Goal: Task Accomplishment & Management: Complete application form

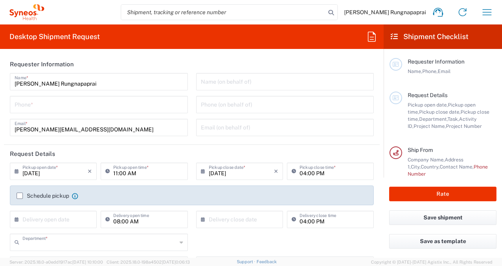
type input "3230"
type input "[GEOGRAPHIC_DATA]"
type input "Syneos Health ([GEOGRAPHIC_DATA]) Limit"
click at [147, 174] on input "11:00 AM" at bounding box center [147, 171] width 69 height 14
click at [113, 172] on input "3:00 AM" at bounding box center [147, 171] width 69 height 14
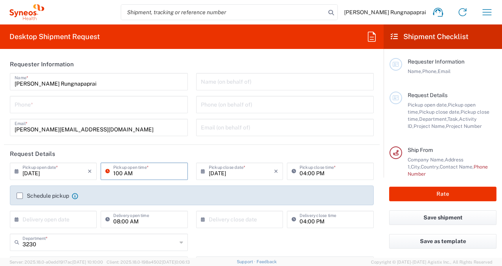
drag, startPoint x: 121, startPoint y: 174, endPoint x: 110, endPoint y: 174, distance: 11.1
click at [110, 174] on div "100 AM Pickup open time *" at bounding box center [144, 171] width 87 height 17
type input "13:30 AM"
click at [65, 106] on input "tel" at bounding box center [99, 104] width 168 height 14
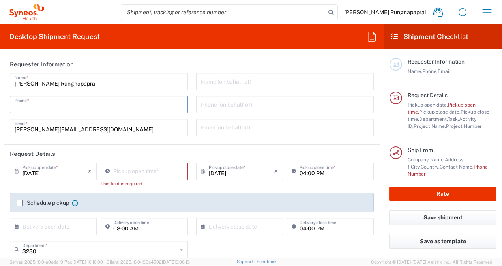
type input "0863295982"
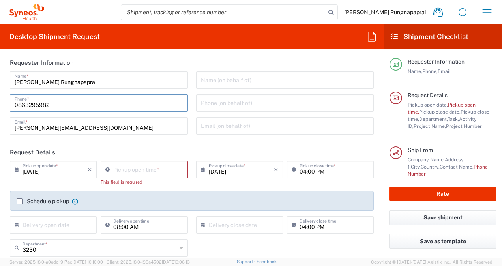
scroll to position [22, 0]
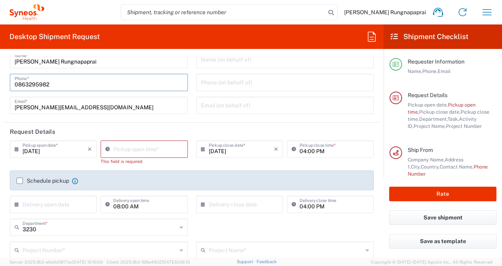
type input "10:29 AM"
click at [130, 151] on input "10:29 AM" at bounding box center [147, 149] width 69 height 14
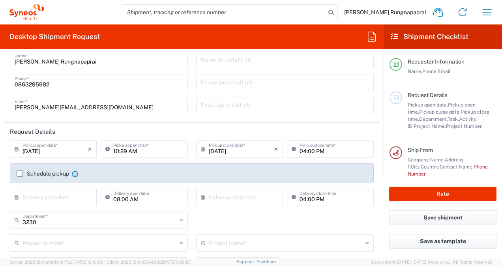
click at [164, 124] on header "Request Details" at bounding box center [192, 132] width 376 height 18
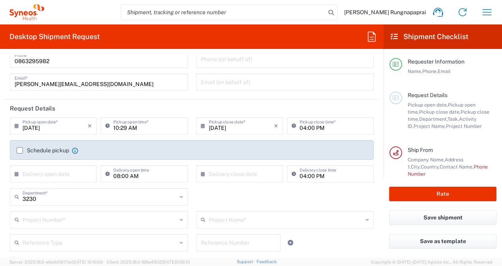
scroll to position [50, 0]
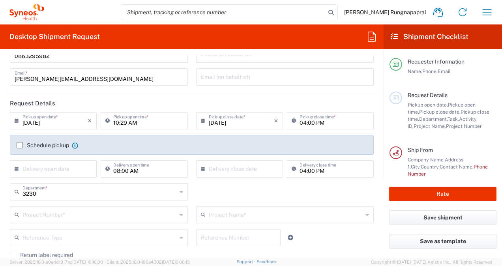
click at [39, 169] on input "text" at bounding box center [54, 168] width 65 height 14
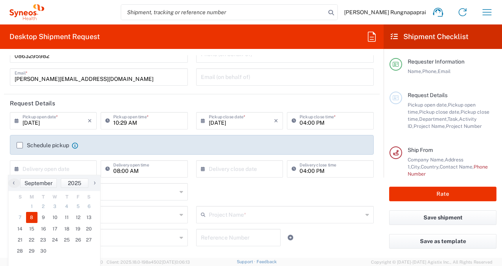
click at [33, 217] on span "8" at bounding box center [32, 217] width 12 height 11
type input "[DATE]"
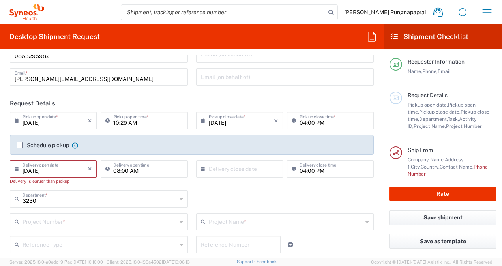
click at [21, 148] on label "Schedule pickup" at bounding box center [43, 145] width 52 height 6
click at [20, 145] on input "Schedule pickup" at bounding box center [20, 145] width 0 height 0
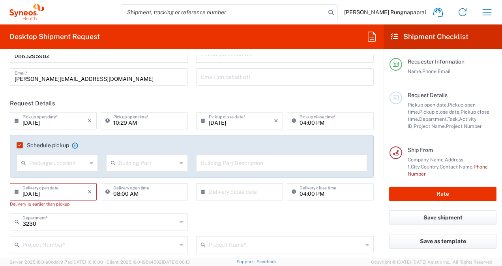
click at [90, 163] on icon at bounding box center [92, 163] width 4 height 13
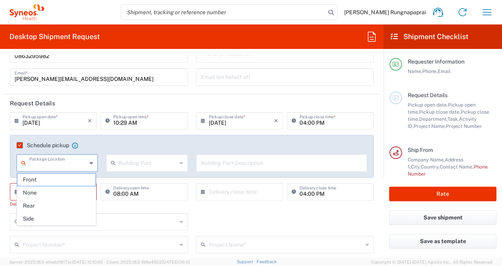
click at [90, 163] on icon at bounding box center [92, 163] width 4 height 13
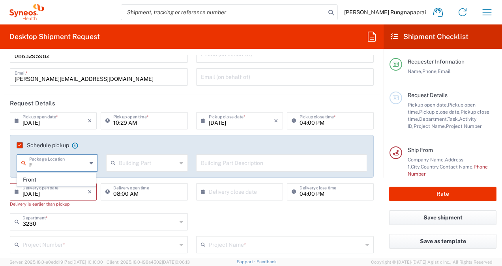
type input "F"
click at [189, 213] on div "3230 Department * 3230 3000 3100 3109 3110 3111 3112 3125 3130 3135 3136 3150 3…" at bounding box center [192, 224] width 372 height 23
click at [89, 191] on icon "×" at bounding box center [90, 191] width 4 height 13
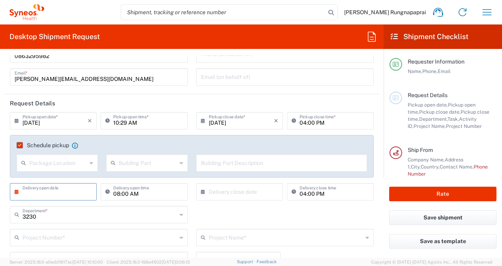
click at [60, 193] on input "text" at bounding box center [54, 191] width 65 height 14
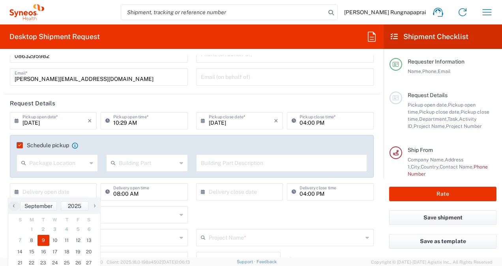
click at [42, 239] on span "9" at bounding box center [43, 240] width 12 height 11
type input "[DATE]"
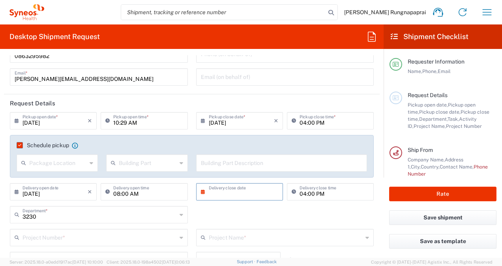
click at [237, 191] on input "text" at bounding box center [241, 191] width 65 height 14
click at [228, 237] on span "9" at bounding box center [227, 240] width 12 height 11
type input "[DATE]"
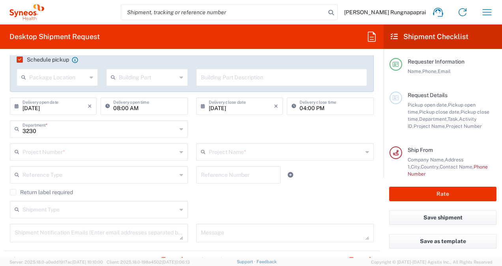
scroll to position [138, 0]
click at [377, 110] on form "Requester Information [PERSON_NAME] Rungnapaprai Name * [PHONE_NUMBER] Phone * …" at bounding box center [191, 156] width 383 height 202
click at [65, 150] on input "text" at bounding box center [99, 150] width 154 height 14
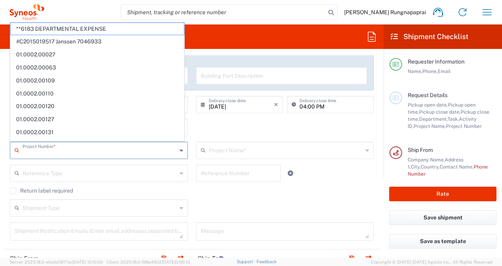
paste input "7065042"
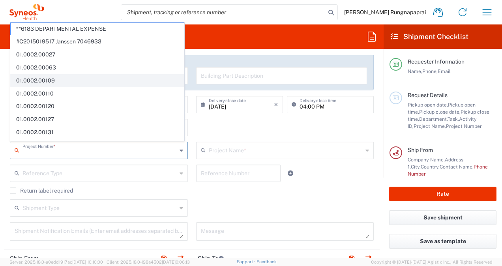
type input "7065042"
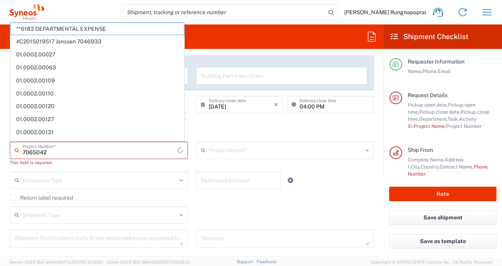
scroll to position [0, 0]
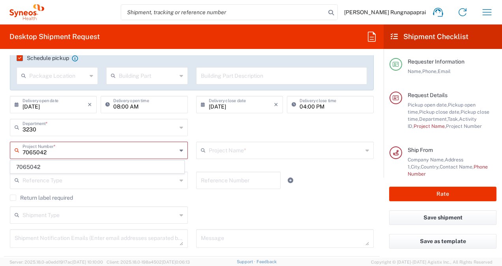
drag, startPoint x: 182, startPoint y: 43, endPoint x: 182, endPoint y: 52, distance: 8.7
click at [182, 52] on div "Desktop Shipment Request Requester Information [PERSON_NAME] Rungnapaprai Name …" at bounding box center [191, 140] width 383 height 233
click at [62, 150] on input "text" at bounding box center [99, 150] width 154 height 14
click at [56, 147] on input "text" at bounding box center [99, 150] width 154 height 14
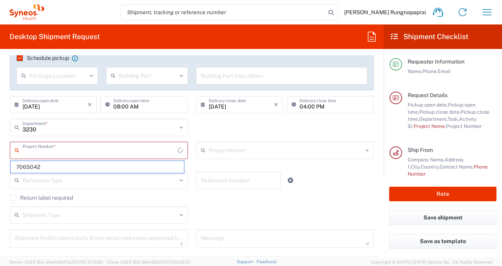
paste input "QL2107-102"
type input "QL2107-102"
click at [226, 210] on div "Shipment Type Batch Regular" at bounding box center [192, 217] width 372 height 23
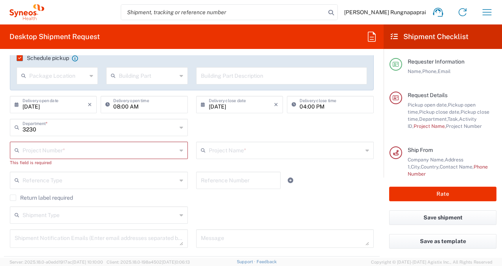
click at [71, 151] on input "text" at bounding box center [99, 150] width 154 height 14
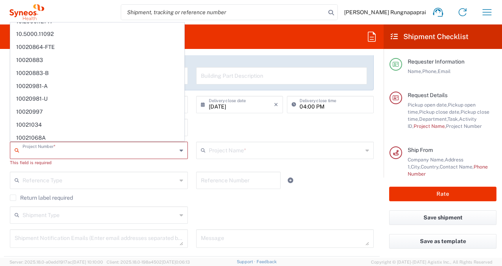
scroll to position [2694, 0]
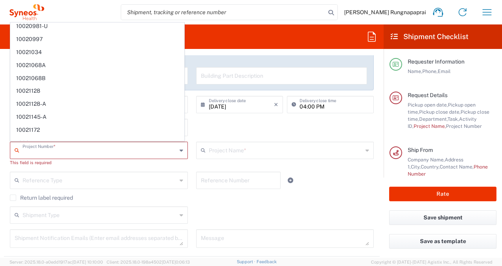
click at [53, 167] on div "Project Number * **6183 DEPARTMENTAL EXPENSE #C2015019517 [PERSON_NAME] 7046933…" at bounding box center [99, 157] width 186 height 30
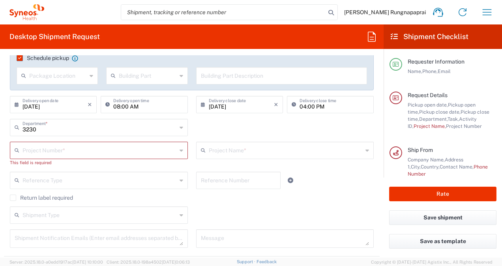
click at [36, 153] on input "text" at bounding box center [99, 150] width 154 height 14
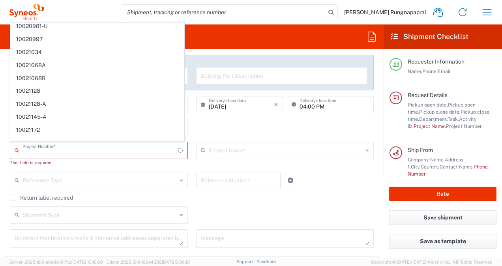
scroll to position [0, 0]
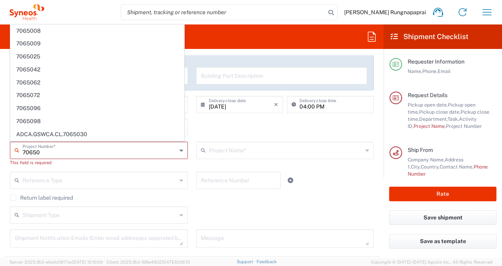
click at [24, 70] on span "7065042" at bounding box center [97, 70] width 173 height 12
type input "7065042"
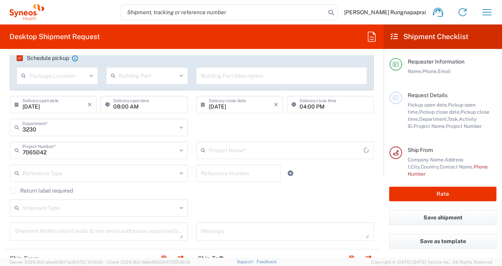
type input "7065042  Qilu Pharmaceutica"
click at [179, 171] on icon at bounding box center [181, 173] width 4 height 13
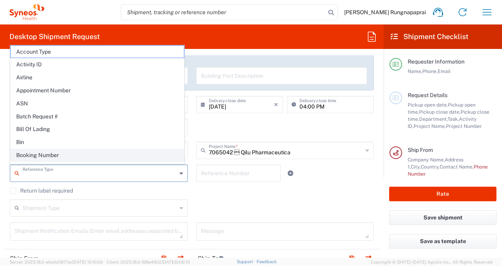
click at [52, 157] on span "Booking Number" at bounding box center [97, 155] width 173 height 12
type input "Booking Number"
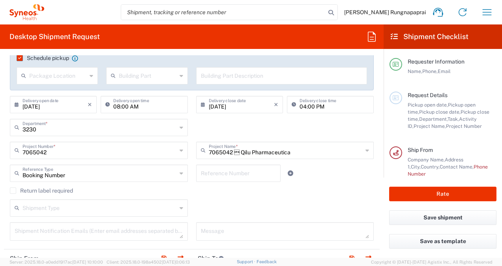
click at [179, 207] on icon at bounding box center [181, 208] width 4 height 13
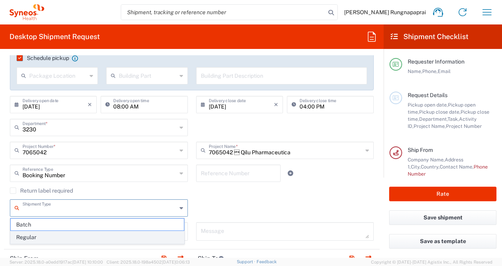
click at [38, 235] on span "Regular" at bounding box center [97, 237] width 173 height 12
type input "Regular"
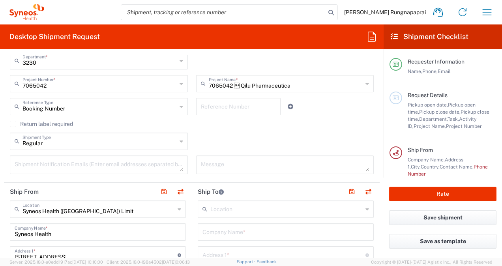
scroll to position [235, 0]
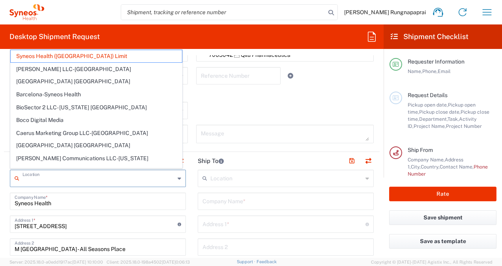
click at [107, 180] on input "text" at bounding box center [98, 178] width 152 height 14
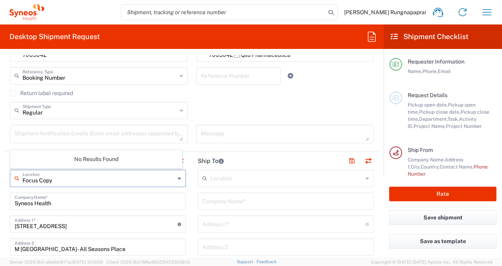
type input "Focus Copy"
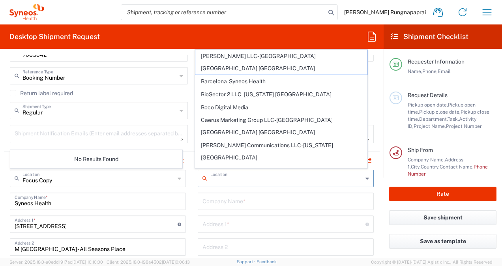
click at [235, 178] on input "text" at bounding box center [286, 178] width 152 height 14
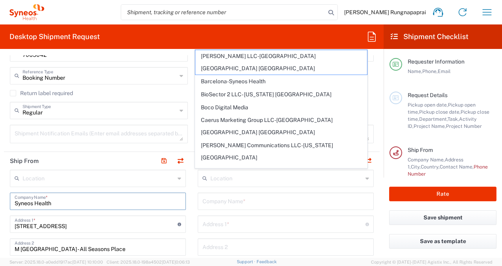
click at [55, 201] on input "Syneos Health" at bounding box center [98, 201] width 166 height 14
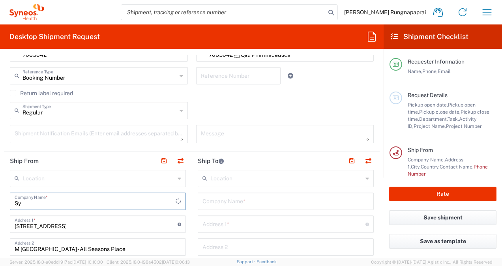
type input "S"
click at [55, 201] on input "text" at bounding box center [95, 201] width 161 height 14
click at [55, 200] on input "text" at bounding box center [95, 201] width 161 height 14
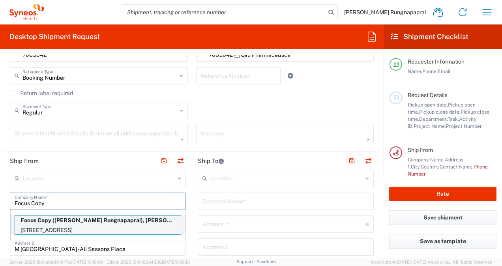
type input "Focus Copy"
click at [72, 220] on p "Focus Copy ([PERSON_NAME] Rungnapaprai), [PERSON_NAME][EMAIL_ADDRESS][DOMAIN_NA…" at bounding box center [98, 220] width 166 height 10
type input "163 [GEOGRAPHIC_DATA]"
type input "[GEOGRAPHIC_DATA]"
type input "10500"
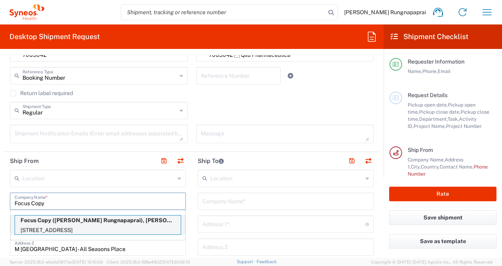
type input "0863295982"
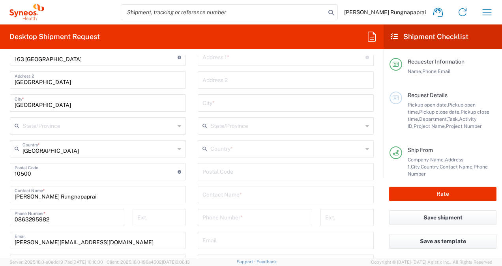
scroll to position [428, 0]
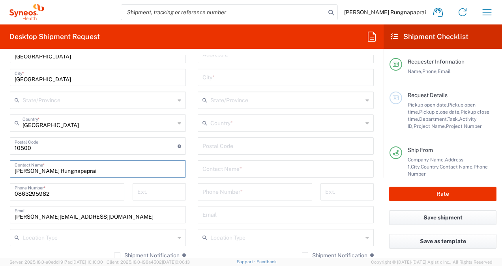
drag, startPoint x: 15, startPoint y: 171, endPoint x: 68, endPoint y: 170, distance: 52.5
click at [77, 170] on input "[PERSON_NAME] Rungnapaprai" at bounding box center [98, 168] width 166 height 14
paste input "[PERSON_NAME] (Keng)"
type input "[PERSON_NAME] (Keng)"
click at [112, 237] on input "text" at bounding box center [98, 237] width 152 height 14
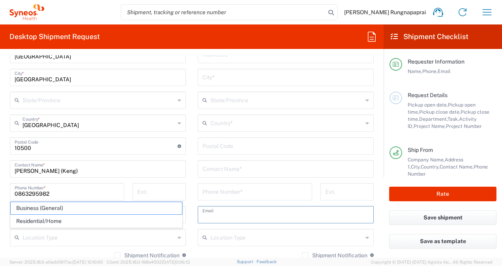
click at [224, 218] on input "text" at bounding box center [285, 214] width 166 height 14
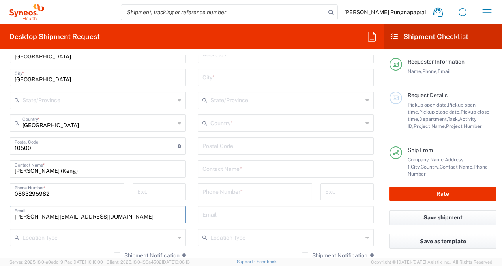
drag, startPoint x: 15, startPoint y: 215, endPoint x: 109, endPoint y: 217, distance: 93.9
click at [116, 221] on div "[PERSON_NAME][EMAIL_ADDRESS][DOMAIN_NAME] Email" at bounding box center [98, 214] width 176 height 17
paste input "[EMAIL_ADDRESS]"
type input "[EMAIL_ADDRESS][DOMAIN_NAME]"
drag, startPoint x: 49, startPoint y: 190, endPoint x: 19, endPoint y: 191, distance: 29.6
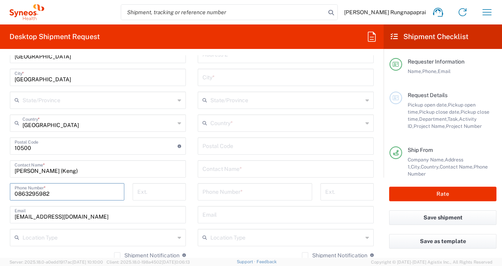
click at [19, 191] on input "0863295982" at bounding box center [67, 191] width 105 height 14
paste input "[PHONE_NUMBER]"
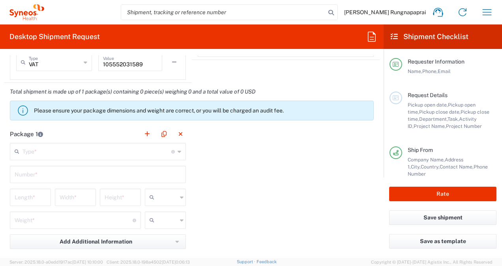
scroll to position [681, 0]
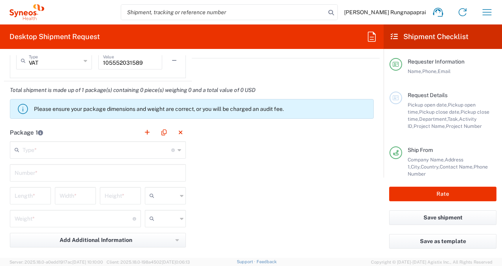
type input "092-332-9922"
click at [178, 147] on icon at bounding box center [180, 150] width 4 height 13
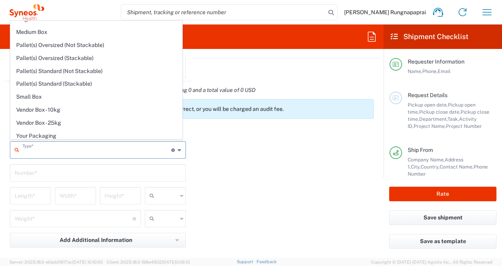
scroll to position [0, 0]
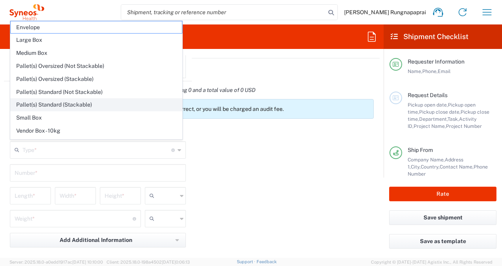
click at [87, 102] on span "Pallet(s) Standard (Stackable)" at bounding box center [96, 105] width 171 height 12
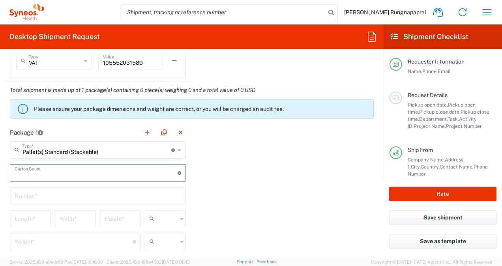
click at [133, 166] on input "number" at bounding box center [96, 172] width 163 height 14
click at [227, 185] on div "Package 1 Pallet(s) Standard (Stackable) Type * Material used to package goods …" at bounding box center [192, 221] width 376 height 196
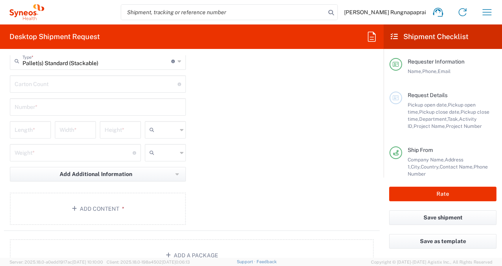
scroll to position [733, 0]
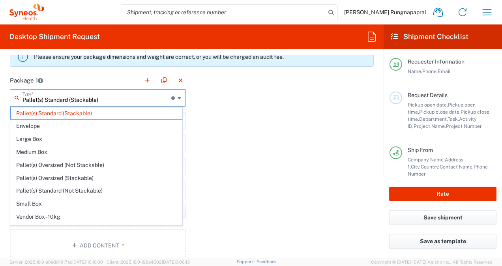
drag, startPoint x: 22, startPoint y: 98, endPoint x: 39, endPoint y: 100, distance: 17.4
click at [39, 100] on input "Pallet(s) Standard (Stackable)" at bounding box center [96, 97] width 149 height 14
click at [27, 125] on span "Envelope" at bounding box center [96, 126] width 171 height 12
type input "Envelope"
type input "1"
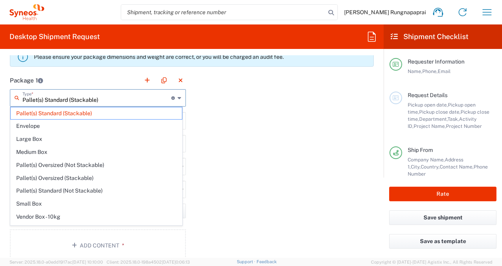
type input "9.5"
type input "12.5"
type input "0.25"
type input "in"
type input "0.45"
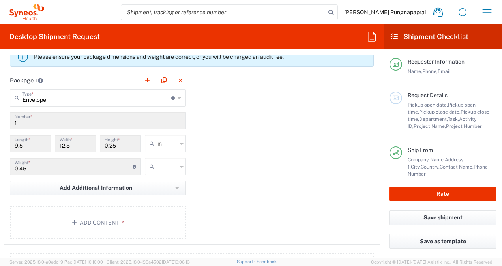
click at [180, 142] on icon at bounding box center [182, 143] width 4 height 13
click at [156, 171] on span "cm" at bounding box center [162, 172] width 39 height 12
type input "24.13"
type input "31.75"
type input "0.64"
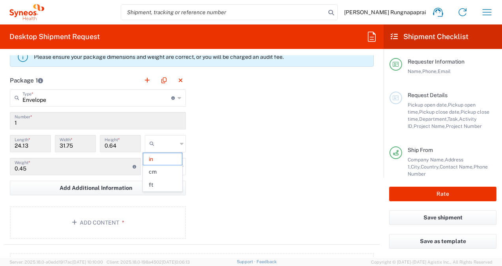
type input "cm"
drag, startPoint x: 495, startPoint y: 78, endPoint x: 394, endPoint y: 151, distance: 125.1
click at [495, 77] on main "Requester Information Name, Phone, Email Request Details Pickup open date, Pick…" at bounding box center [442, 113] width 118 height 129
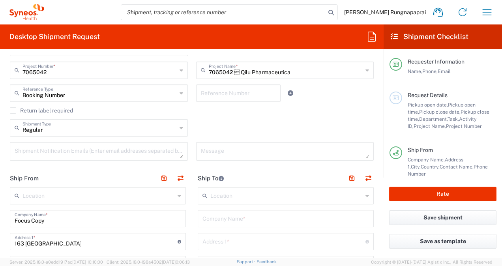
scroll to position [248, 0]
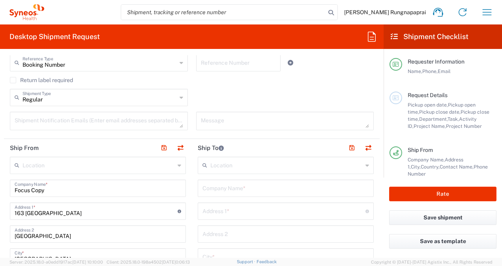
click at [365, 165] on icon at bounding box center [367, 165] width 4 height 13
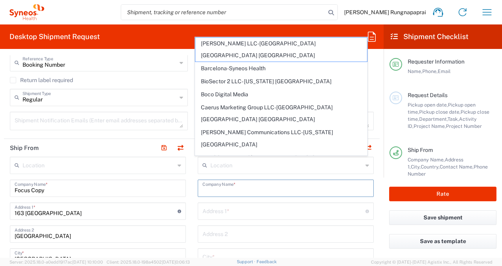
click at [220, 187] on input "text" at bounding box center [285, 188] width 166 height 14
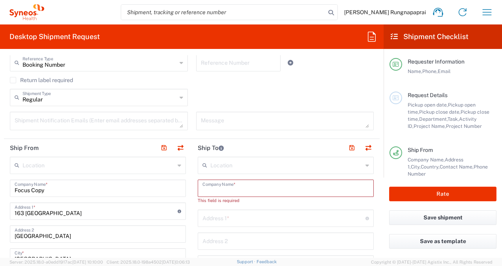
paste input "[GEOGRAPHIC_DATA]"
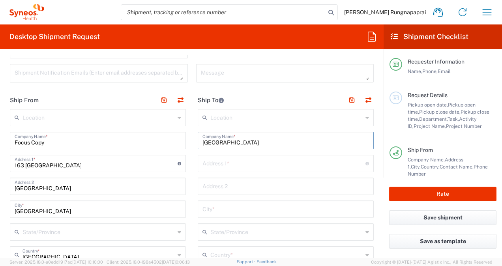
scroll to position [323, 0]
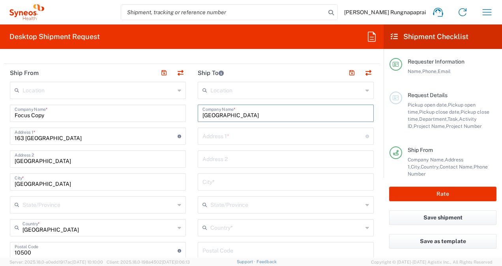
type input "[GEOGRAPHIC_DATA]"
click at [212, 138] on input "text" at bounding box center [283, 136] width 163 height 14
paste input "Clinical Research Center (CMU-CRC)"
type input "Clinical Research Center (CMU-CRC)"
type input "[PERSON_NAME][EMAIL_ADDRESS][DOMAIN_NAME]"
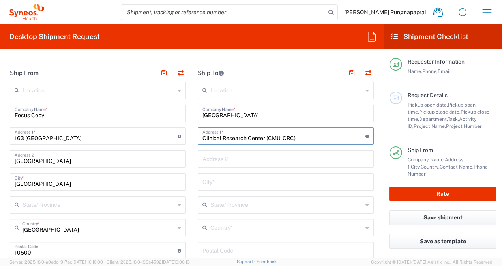
type input "8th Floor, Chalermprabaramee Building"
type input "[GEOGRAPHIC_DATA]"
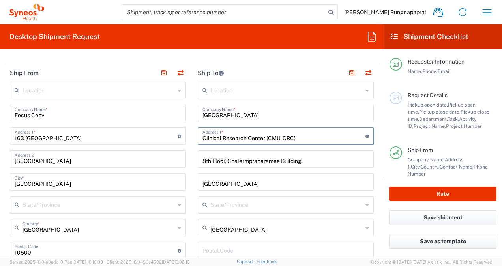
type input "50200"
type input "[EMAIL_ADDRESS][DOMAIN_NAME]"
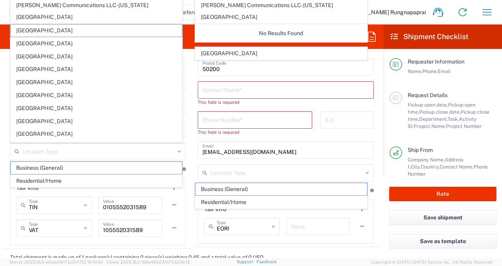
scroll to position [437, 0]
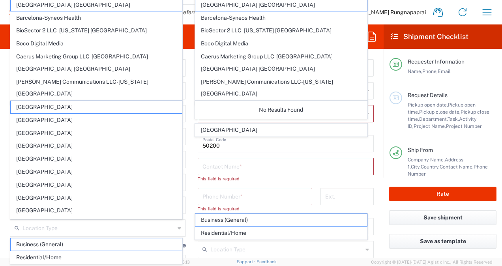
type input "Clinical Research Center (CMU-CRC)"
click at [274, 166] on input "text" at bounding box center [285, 166] width 166 height 14
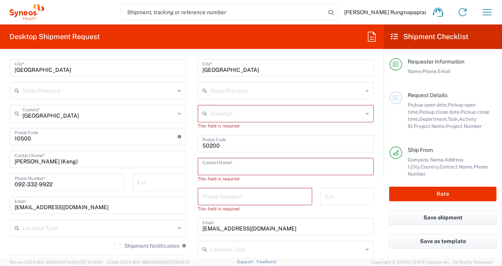
click at [365, 112] on icon at bounding box center [367, 113] width 4 height 13
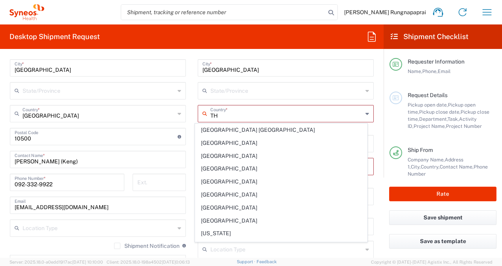
type input "[GEOGRAPHIC_DATA]"
type input "053934548"
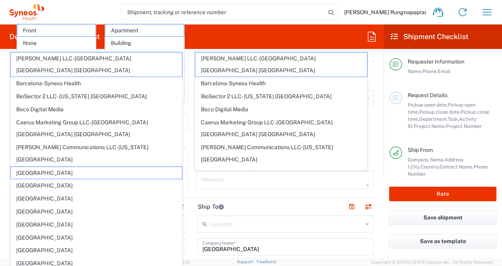
scroll to position [366, 0]
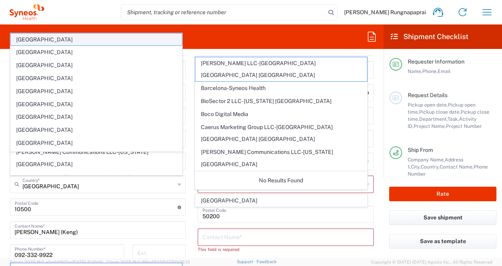
click at [95, 39] on span "[GEOGRAPHIC_DATA]" at bounding box center [96, 40] width 171 height 12
type input "[GEOGRAPHIC_DATA]"
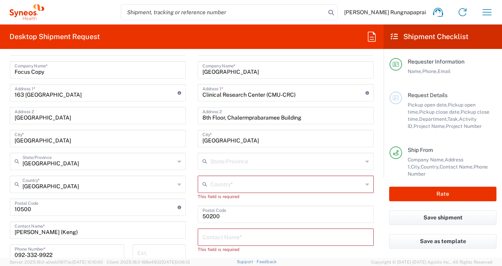
click at [310, 182] on input "text" at bounding box center [286, 184] width 152 height 14
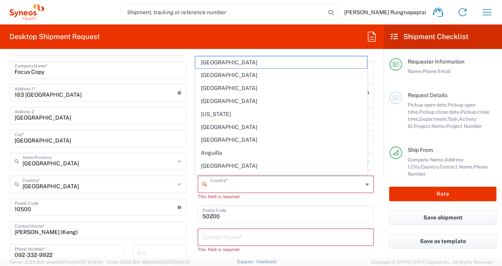
type input "[GEOGRAPHIC_DATA]"
type input "นาลิน รุ่งนภาไพร"
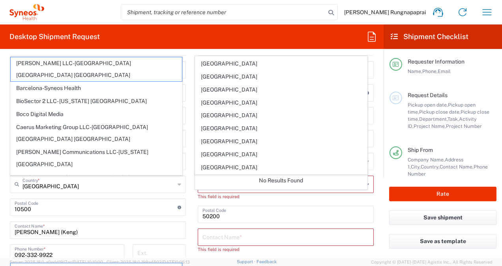
scroll to position [2739, 0]
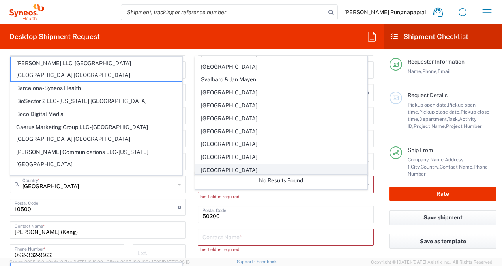
click at [237, 164] on span "[GEOGRAPHIC_DATA]" at bounding box center [280, 170] width 171 height 12
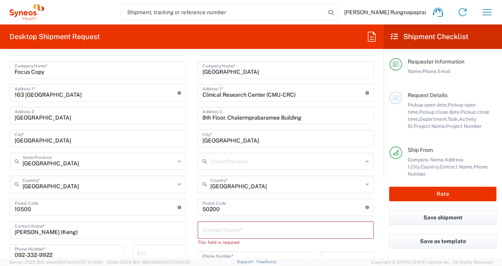
click at [226, 229] on input "text" at bounding box center [285, 229] width 166 height 14
paste input "WANMANEE INTAPHING (WAEW)"
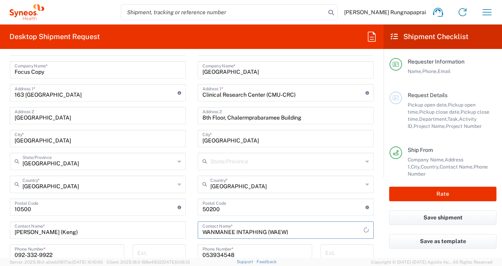
scroll to position [372, 0]
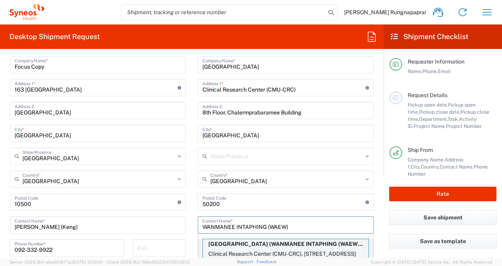
type input "WANMANEE INTAPHING (WAEW)"
click at [344, 240] on p "[GEOGRAPHIC_DATA] (WANMANEE INTAPHING (WAEW)), [EMAIL_ADDRESS][DOMAIN_NAME]" at bounding box center [286, 244] width 166 height 10
type input "[GEOGRAPHIC_DATA]"
type input "053 934 548"
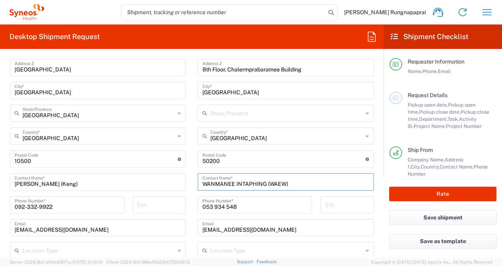
scroll to position [428, 0]
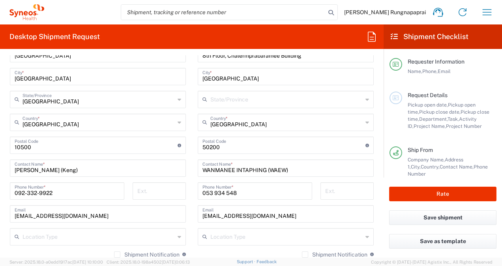
drag, startPoint x: 385, startPoint y: 151, endPoint x: 388, endPoint y: 161, distance: 10.1
click at [388, 161] on main "Requester Information Name, Phone, Email Request Details Pickup open date, Pick…" at bounding box center [442, 113] width 118 height 129
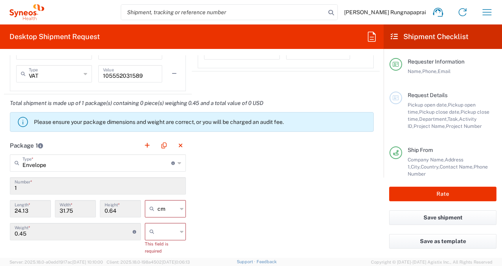
scroll to position [669, 0]
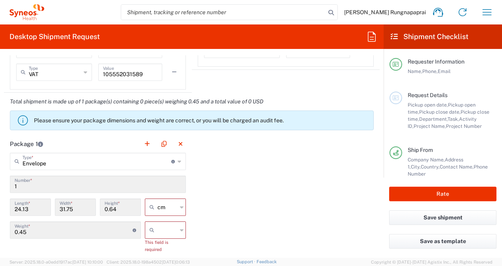
click at [224, 223] on div "Package 1 Envelope Type * Material used to package goods Pallet(s) Standard (St…" at bounding box center [192, 228] width 376 height 187
click at [180, 229] on icon at bounding box center [182, 230] width 4 height 13
click at [167, 247] on span "kgs" at bounding box center [162, 245] width 39 height 12
type input "kgs"
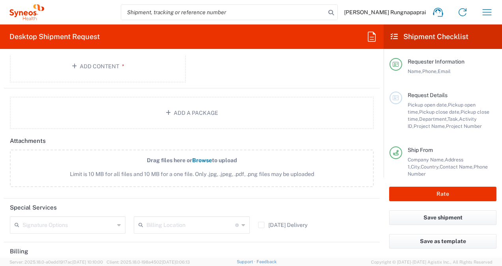
scroll to position [989, 0]
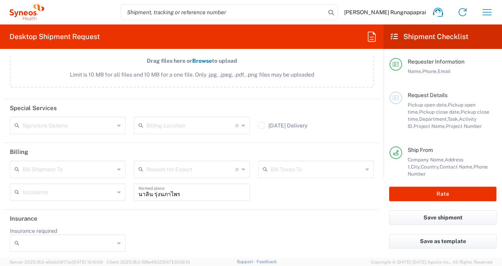
click at [179, 190] on input "นาลิน รุ่งนภาไพร" at bounding box center [191, 192] width 106 height 14
type input "น"
click at [253, 224] on header "Insurance" at bounding box center [192, 218] width 376 height 18
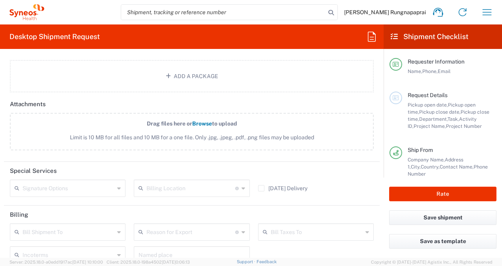
click at [385, 229] on div "Save shipment" at bounding box center [442, 222] width 118 height 24
click at [387, 228] on div "Save shipment" at bounding box center [442, 222] width 118 height 24
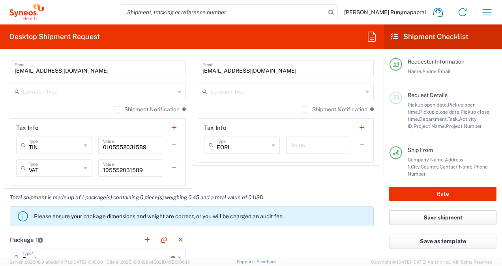
scroll to position [570, 0]
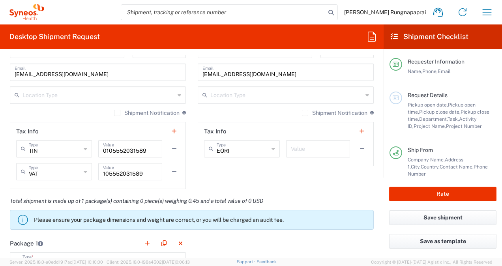
click at [271, 148] on icon at bounding box center [273, 148] width 4 height 13
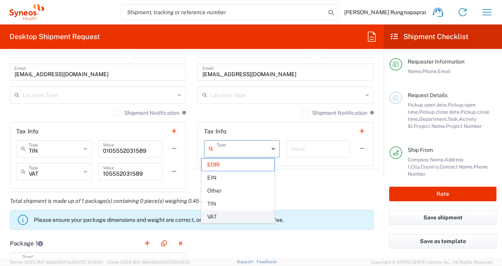
click at [211, 213] on span "VAT" at bounding box center [238, 217] width 73 height 12
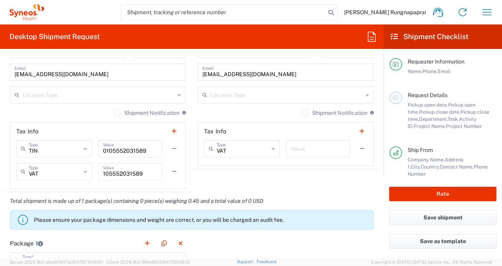
click at [324, 182] on agx-shipment-stop-widget "Ship To Location [PERSON_NAME]y LLC-[GEOGRAPHIC_DATA] [GEOGRAPHIC_DATA] [GEOGRA…" at bounding box center [286, 4] width 188 height 375
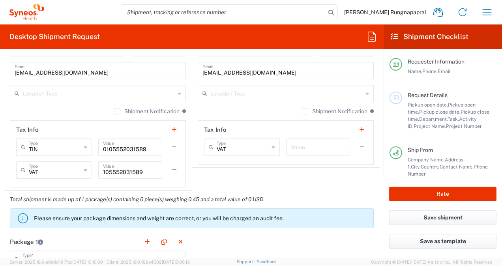
scroll to position [499, 0]
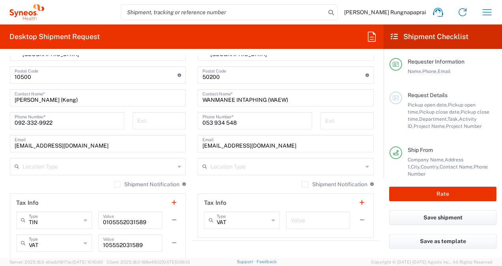
click at [271, 218] on icon at bounding box center [273, 220] width 4 height 13
click at [219, 193] on span "Other" at bounding box center [238, 191] width 73 height 12
type input "Other"
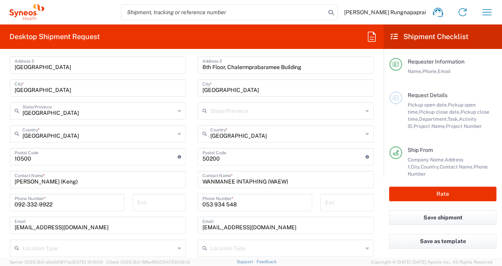
scroll to position [410, 0]
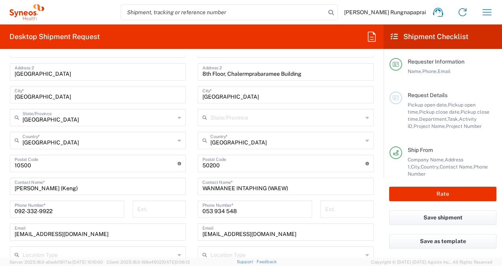
drag, startPoint x: 389, startPoint y: 122, endPoint x: 389, endPoint y: 85, distance: 36.7
click at [389, 85] on main "Requester Information Name, Phone, Email Request Details Pickup open date, Pick…" at bounding box center [442, 113] width 118 height 129
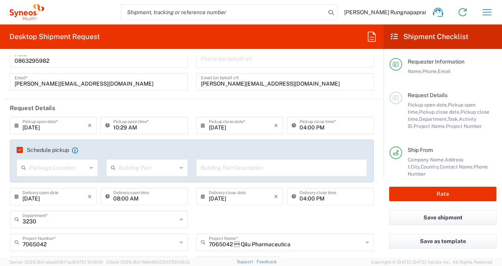
scroll to position [0, 0]
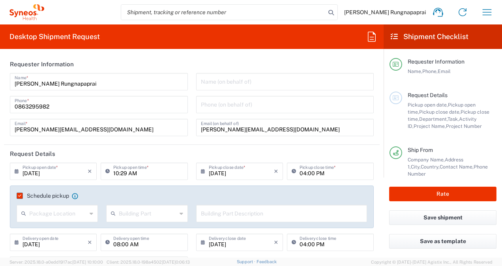
click at [473, 73] on div "Name, Phone, Email" at bounding box center [452, 71] width 89 height 7
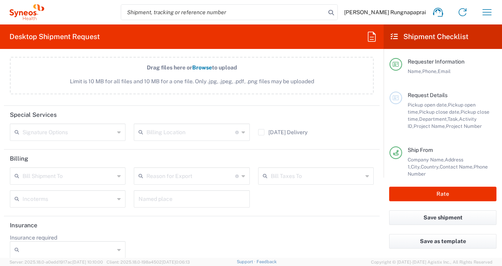
click at [484, 69] on div "Name, Phone, Email" at bounding box center [452, 71] width 89 height 7
drag, startPoint x: 495, startPoint y: 97, endPoint x: 501, endPoint y: 51, distance: 46.9
click at [501, 51] on main "Requester Information Name, Phone, Email Request Details Pickup open date, Pick…" at bounding box center [442, 113] width 118 height 129
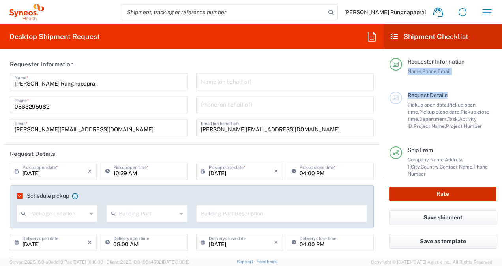
click at [417, 195] on button "Rate" at bounding box center [442, 194] width 107 height 15
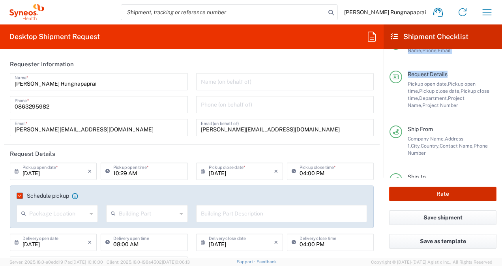
type input "7065042"
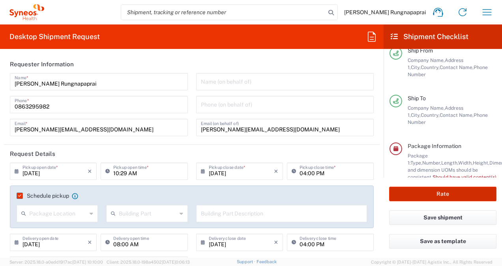
scroll to position [100, 0]
click at [454, 216] on button "Save shipment" at bounding box center [442, 217] width 107 height 15
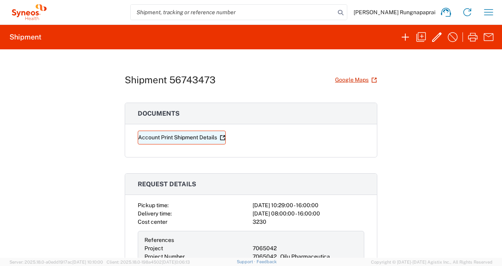
click at [186, 138] on link "Account Print Shipment Details" at bounding box center [182, 138] width 88 height 14
drag, startPoint x: 495, startPoint y: 97, endPoint x: 497, endPoint y: 75, distance: 22.1
click at [497, 75] on div "Shipment 56743473 Google Maps Documents Account Print Shipment Details Request …" at bounding box center [251, 153] width 502 height 208
click at [428, 118] on div "Shipment 56743473 Google Maps Documents Account Print Shipment Details Request …" at bounding box center [251, 153] width 502 height 208
